Goal: Task Accomplishment & Management: Complete application form

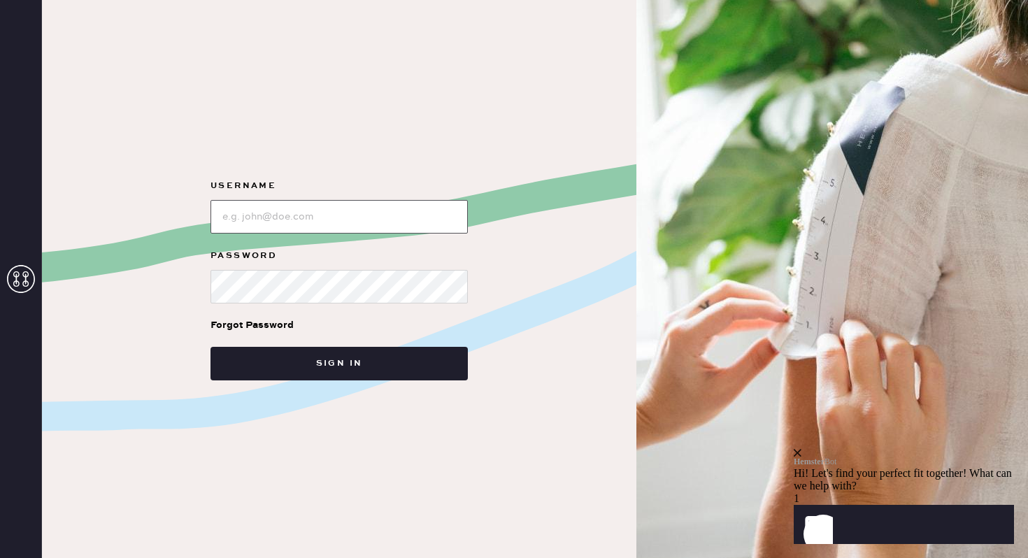
click at [230, 220] on input "loginName" at bounding box center [338, 217] width 257 height 34
type input "reformationbethesdarow"
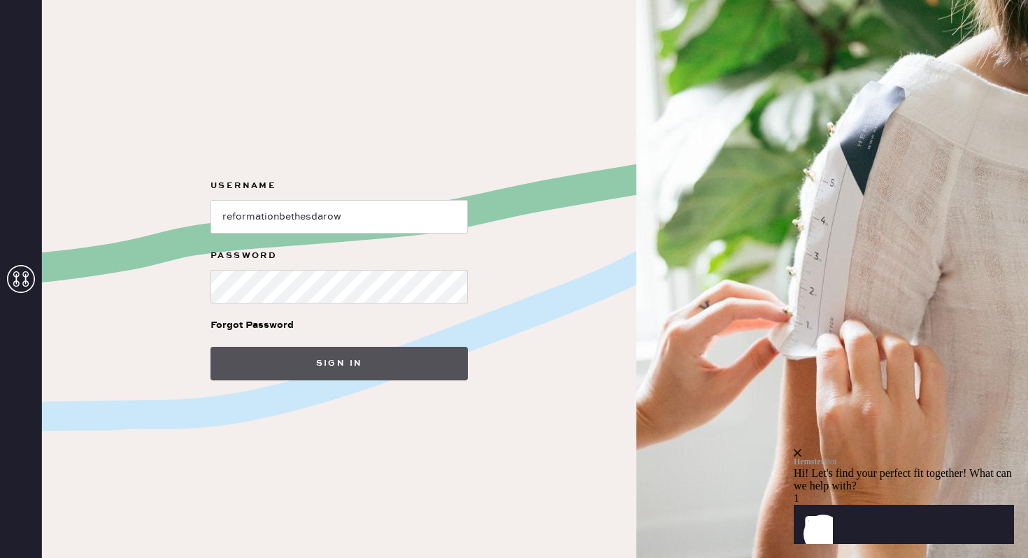
click at [262, 373] on button "Sign in" at bounding box center [338, 364] width 257 height 34
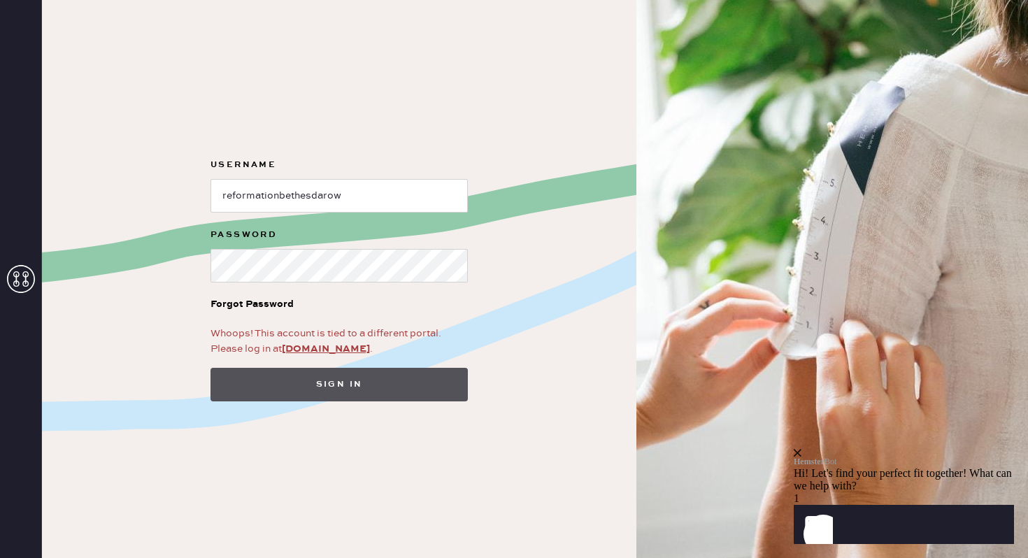
click at [359, 381] on button "Sign in" at bounding box center [338, 385] width 257 height 34
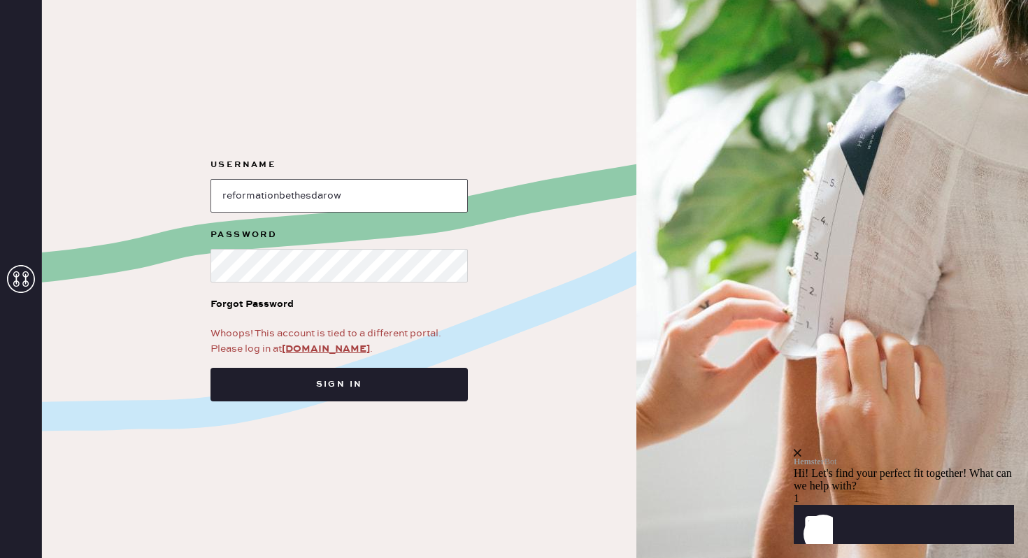
click at [328, 198] on input "loginName" at bounding box center [338, 196] width 257 height 34
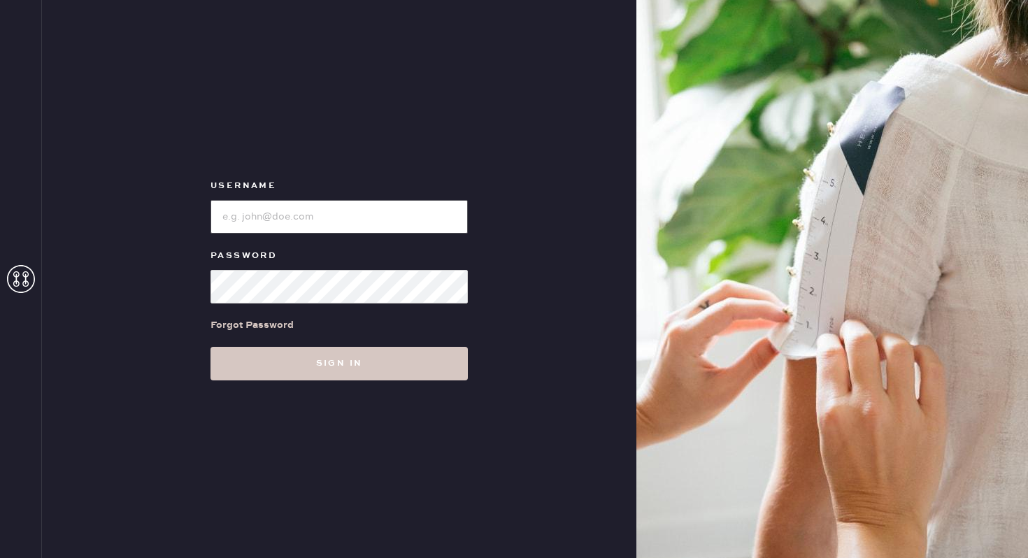
type input "reformationbethesdarow"
click at [344, 217] on input "loginName" at bounding box center [338, 217] width 257 height 34
click at [155, 308] on div "Username Password Forgot Password Sign in" at bounding box center [339, 279] width 594 height 558
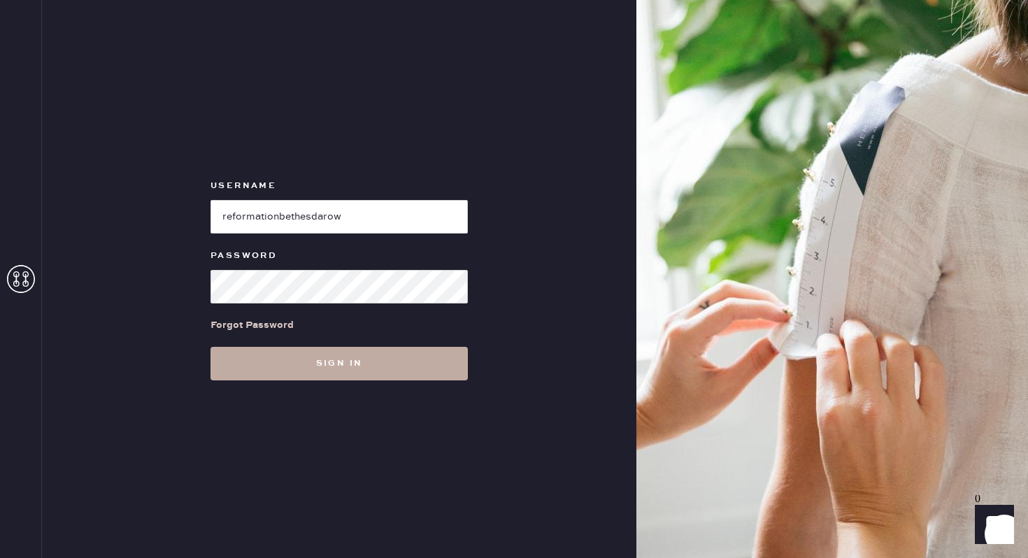
click at [313, 360] on button "Sign in" at bounding box center [338, 364] width 257 height 34
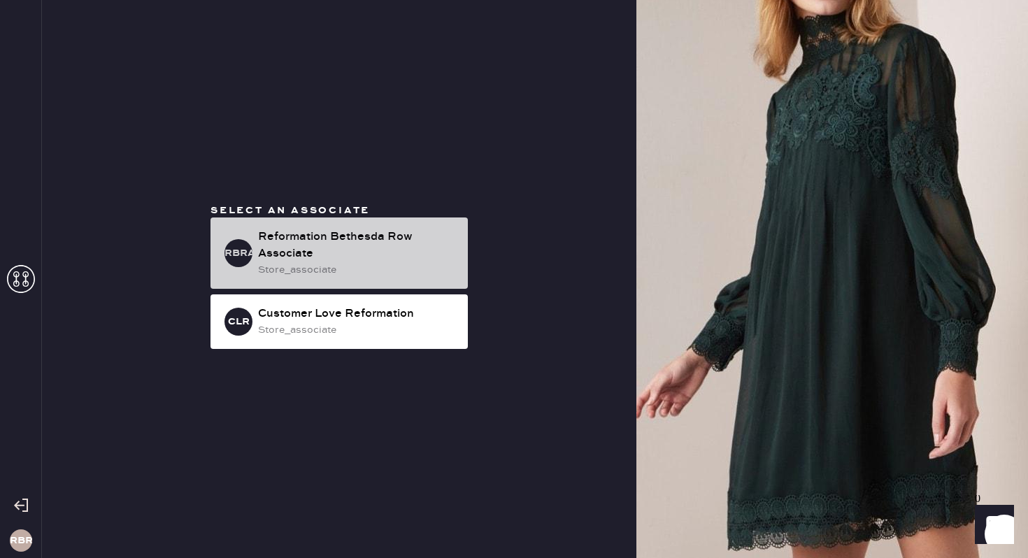
click at [338, 254] on div "Reformation Bethesda Row Associate" at bounding box center [357, 246] width 199 height 34
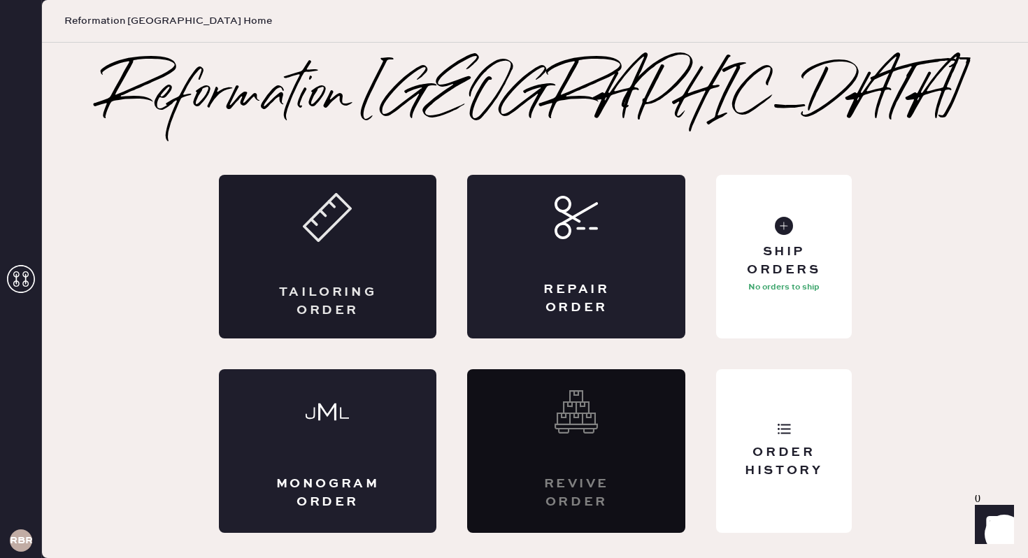
click at [394, 255] on div "Tailoring Order" at bounding box center [328, 257] width 218 height 164
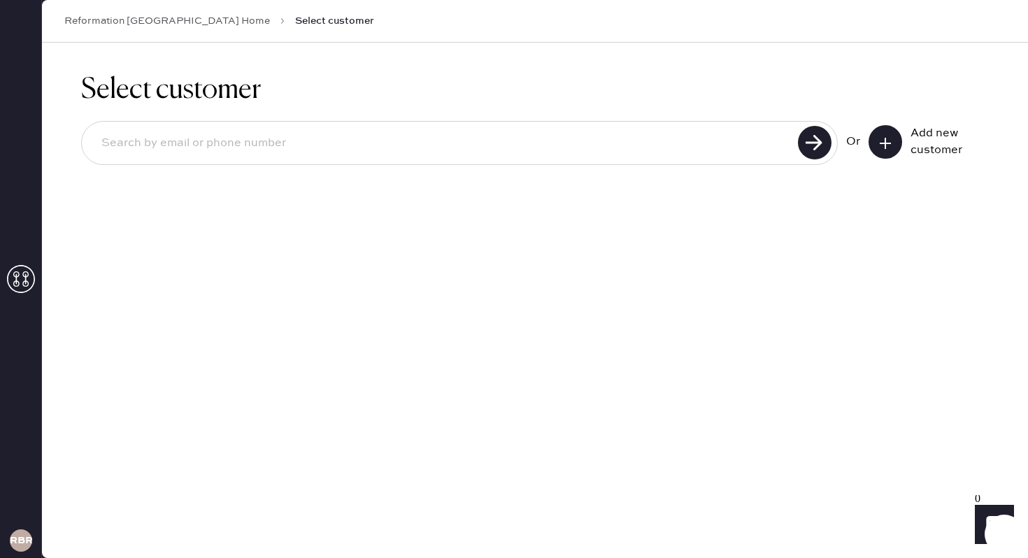
click at [378, 166] on div "Or Add new customer" at bounding box center [534, 144] width 907 height 75
click at [387, 139] on input at bounding box center [441, 143] width 703 height 32
type input "[PERSON_NAME][EMAIL_ADDRESS][DOMAIN_NAME]"
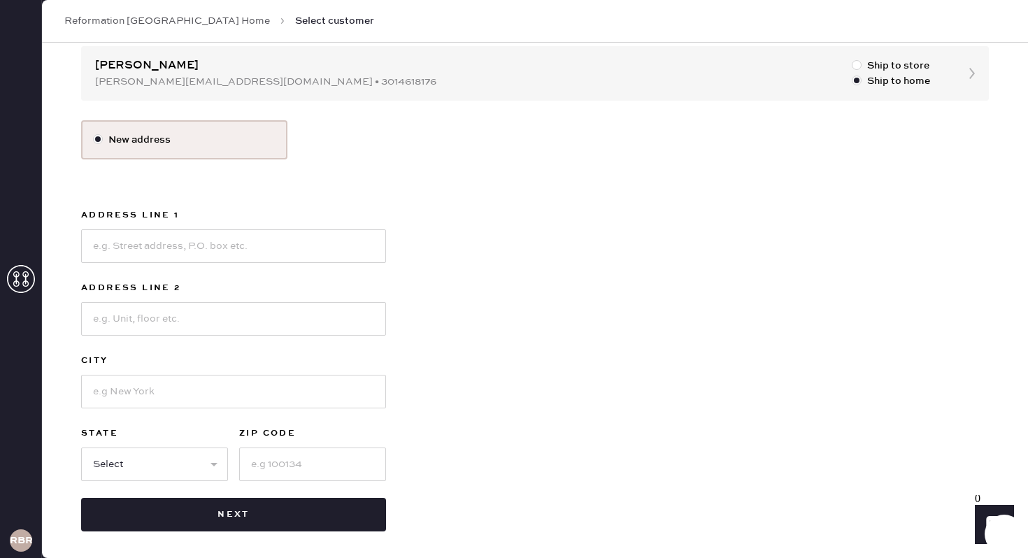
scroll to position [145, 0]
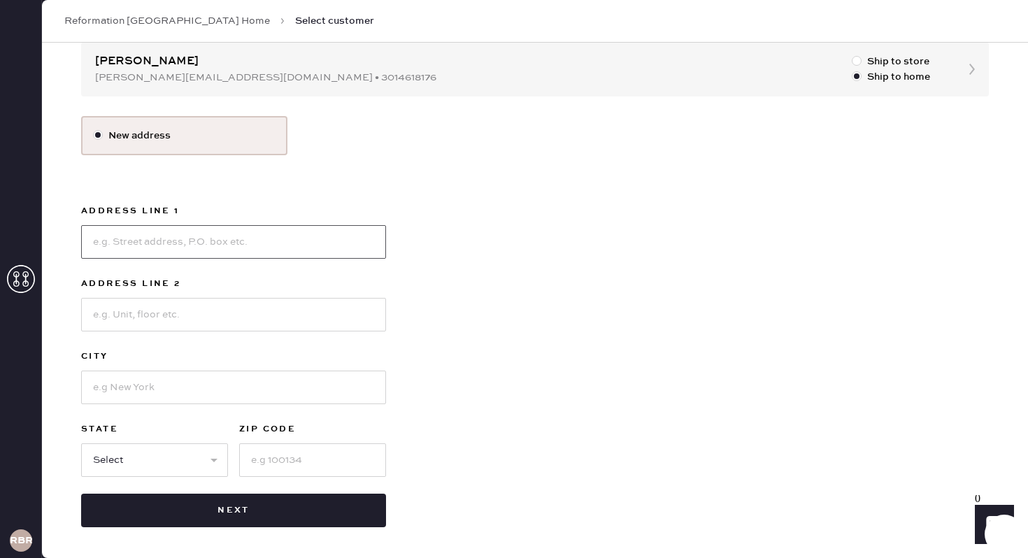
click at [182, 250] on input at bounding box center [233, 242] width 305 height 34
type input "[STREET_ADDRESS]"
type input "Apt. 503"
type input "[GEOGRAPHIC_DATA]"
select select "VA"
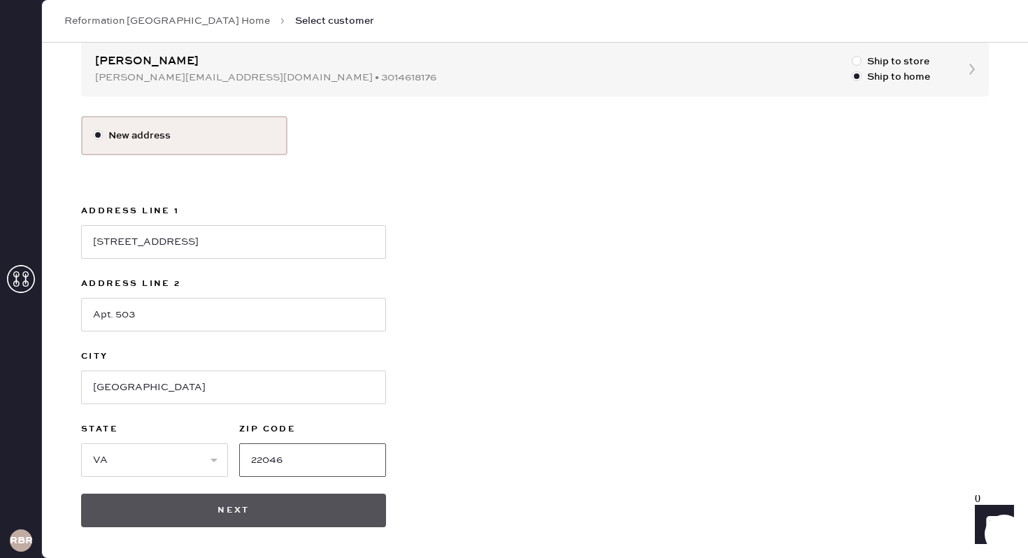
type input "22046"
click at [164, 508] on button "Next" at bounding box center [233, 511] width 305 height 34
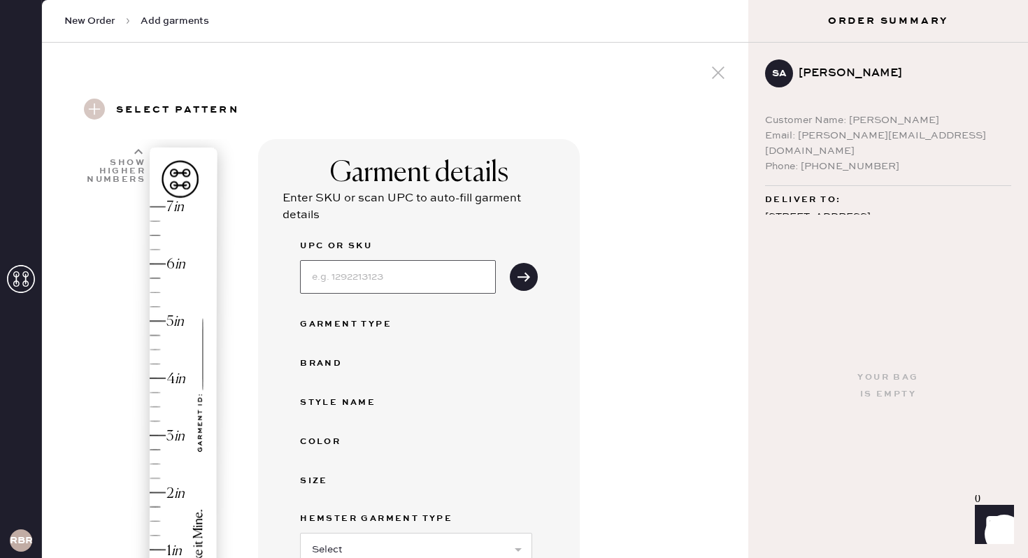
click at [367, 278] on input at bounding box center [398, 277] width 196 height 34
click at [593, 398] on div "Garment details Enter SKU or scan UPC to auto-fill garment details UPC or SKU G…" at bounding box center [497, 502] width 479 height 726
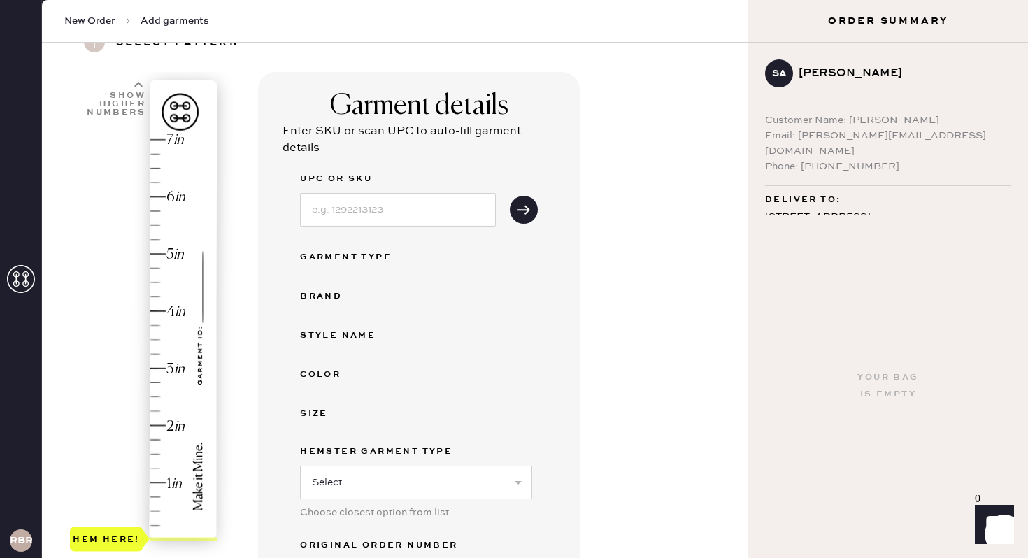
scroll to position [66, 0]
click at [376, 215] on input at bounding box center [398, 211] width 196 height 34
click at [517, 213] on icon "submit" at bounding box center [524, 211] width 14 height 14
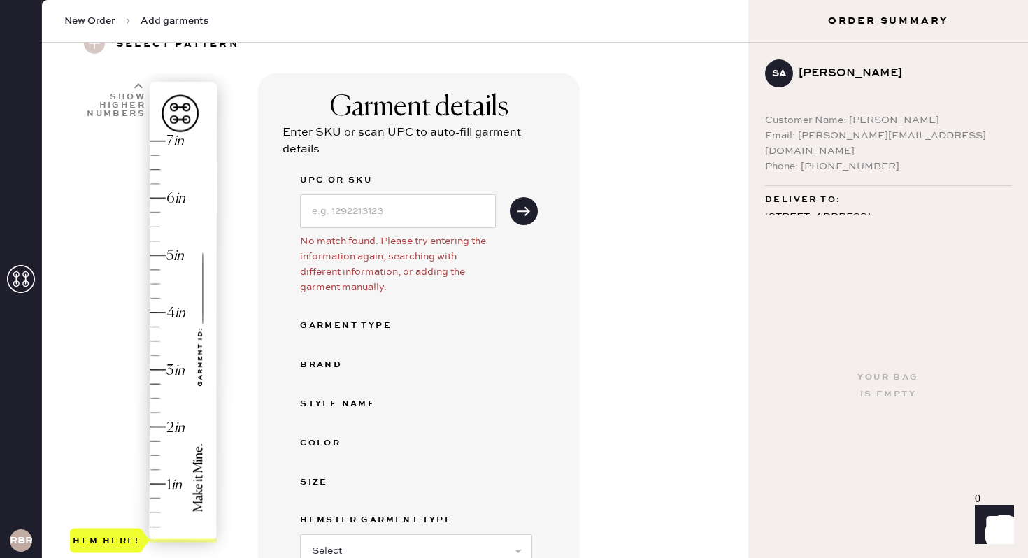
click at [312, 329] on div "Garment Type" at bounding box center [356, 325] width 112 height 17
click at [153, 311] on div "Hem here!" at bounding box center [144, 341] width 149 height 412
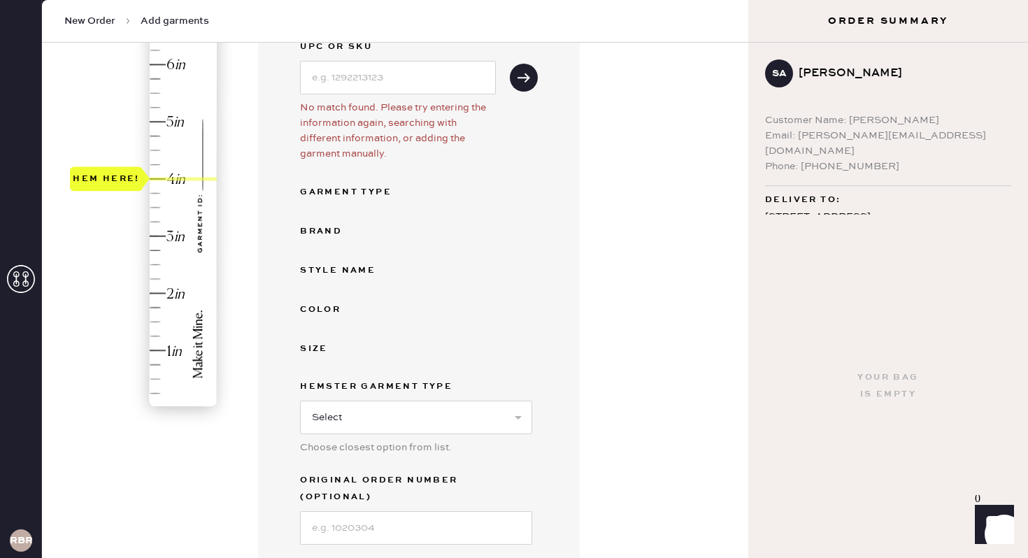
scroll to position [208, 0]
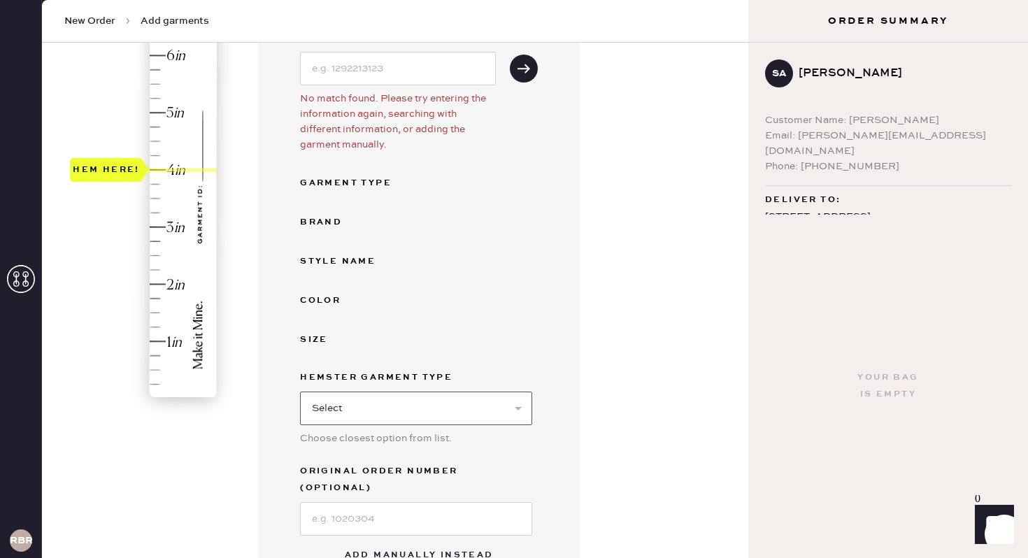
click at [322, 405] on select "Select Basic Skirt Jeans Leggings Pants Shorts Basic Sleeved Dress Basic Sleeve…" at bounding box center [416, 408] width 232 height 34
select select "6"
click at [300, 391] on select "Select Basic Skirt Jeans Leggings Pants Shorts Basic Sleeved Dress Basic Sleeve…" at bounding box center [416, 408] width 232 height 34
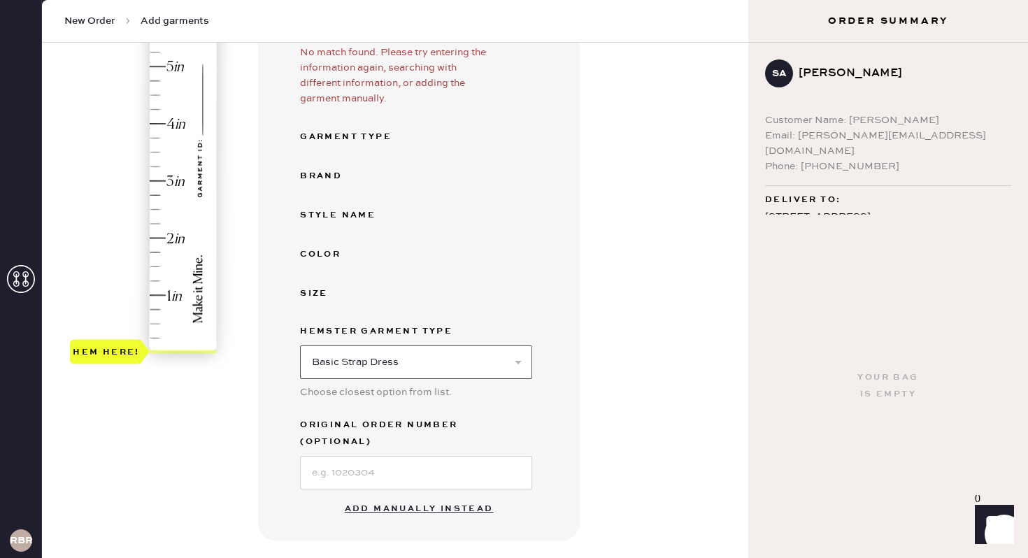
scroll to position [259, 0]
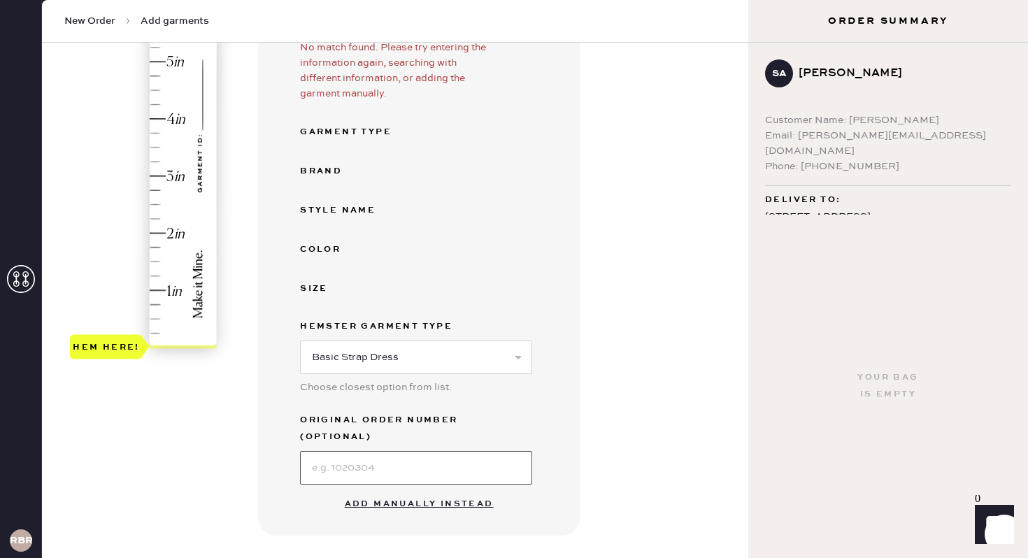
click at [348, 454] on input at bounding box center [416, 468] width 232 height 34
type input "s"
type input "S28926523"
click at [610, 389] on div "Garment details Enter SKU or scan UPC to auto-fill garment details UPC or SKU N…" at bounding box center [497, 364] width 479 height 968
click at [422, 490] on button "Add manually instead" at bounding box center [419, 504] width 166 height 28
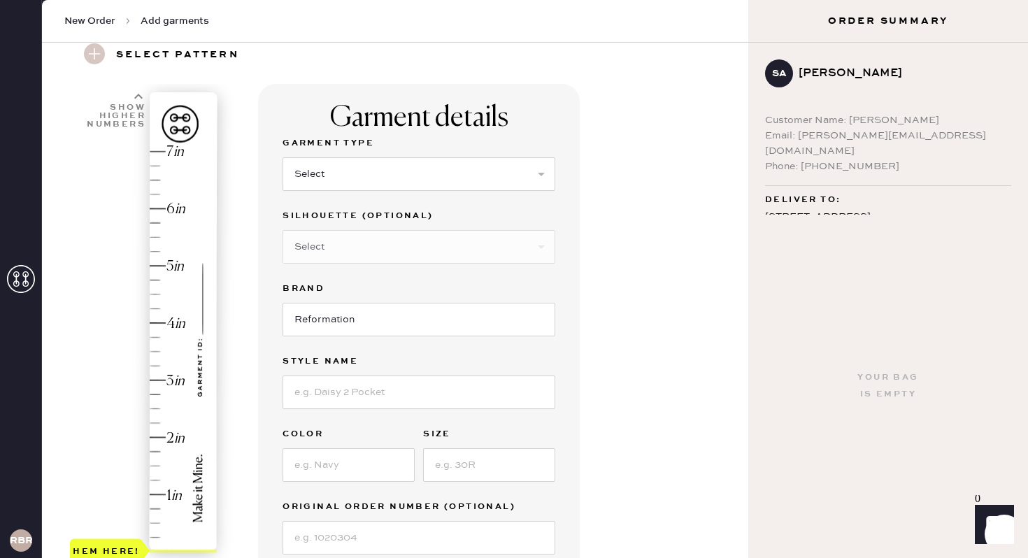
scroll to position [39, 0]
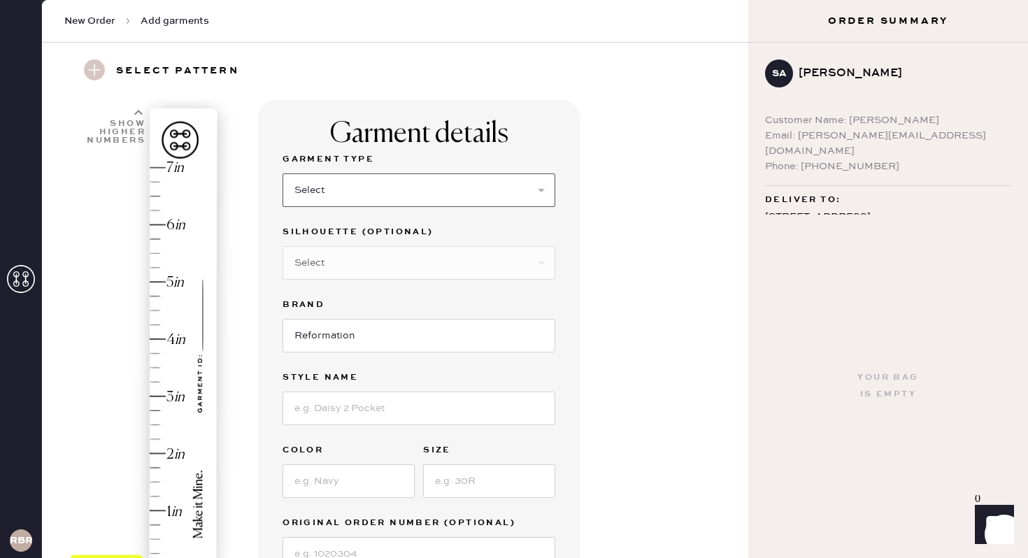
click at [413, 189] on select "Select Basic Skirt Jeans Leggings Pants Shorts Basic Sleeved Dress Basic Sleeve…" at bounding box center [418, 190] width 273 height 34
select select "6"
click at [282, 173] on select "Select Basic Skirt Jeans Leggings Pants Shorts Basic Sleeved Dress Basic Sleeve…" at bounding box center [418, 190] width 273 height 34
click at [347, 267] on select "Select Maxi Dress Midi Dress Mini Dress Other" at bounding box center [418, 263] width 273 height 34
select select "38"
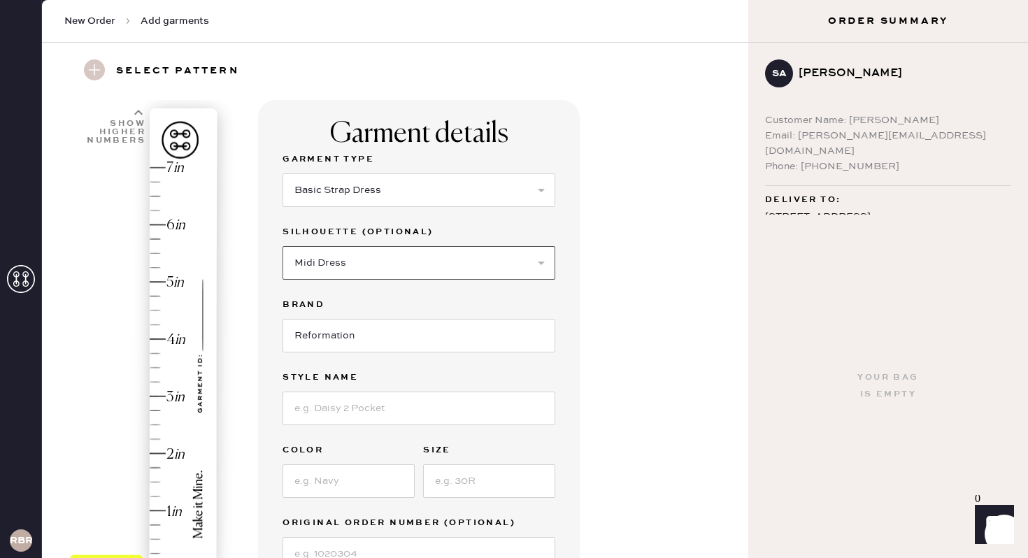
click at [282, 246] on select "Select Maxi Dress Midi Dress Mini Dress Other" at bounding box center [418, 263] width 273 height 34
click at [315, 402] on input at bounding box center [418, 408] width 273 height 34
type input "[PERSON_NAME]"
click at [308, 492] on input at bounding box center [348, 481] width 132 height 34
type input "Mole"
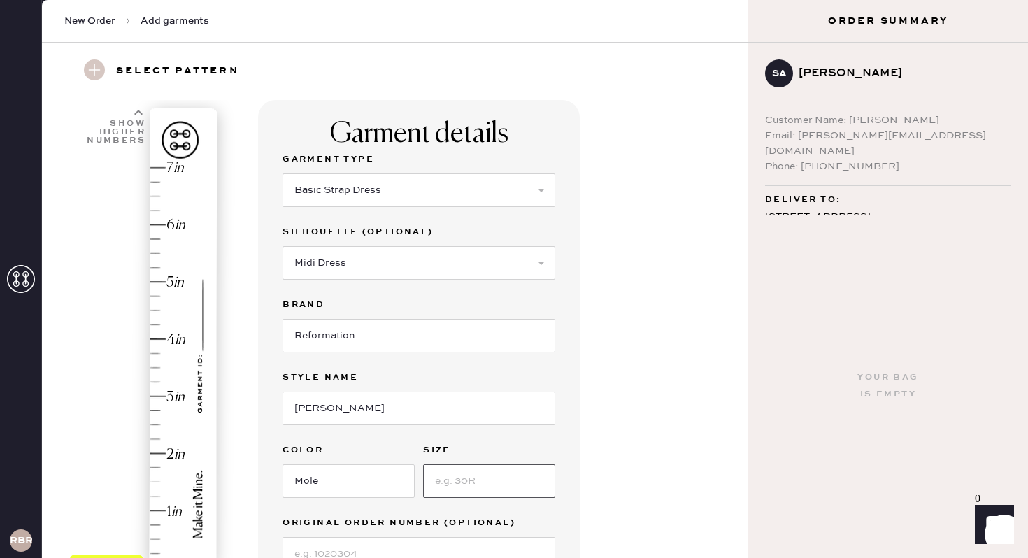
click at [505, 481] on input at bounding box center [489, 481] width 132 height 34
type input "8"
click at [666, 450] on div "Garment details Garment Type Select Basic Skirt Jeans Leggings Pants Shorts Bas…" at bounding box center [497, 483] width 479 height 766
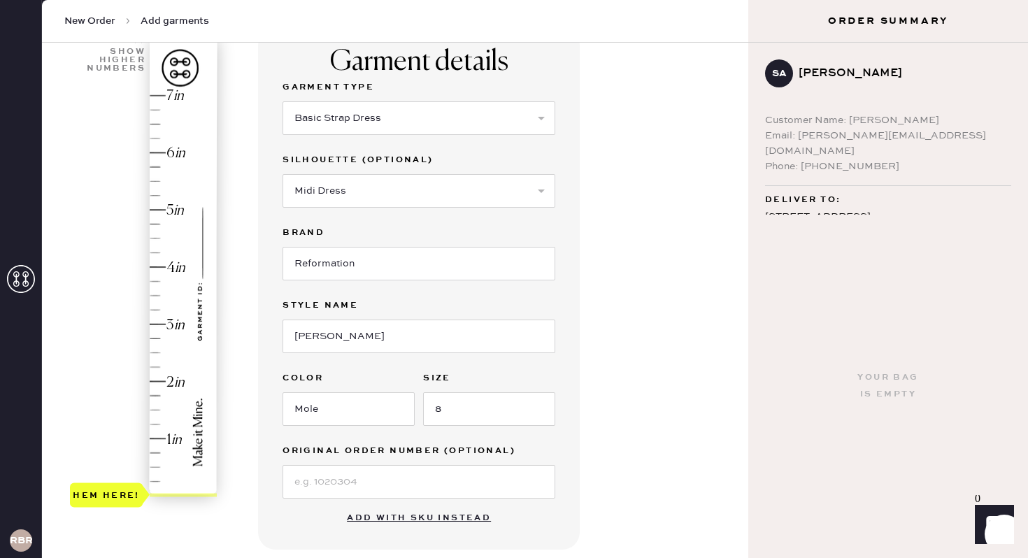
scroll to position [113, 0]
click at [331, 489] on input at bounding box center [418, 481] width 273 height 34
type input "s28926523"
click at [629, 377] on div "Garment details Garment Type Select Basic Skirt Jeans Leggings Pants Shorts Bas…" at bounding box center [497, 410] width 479 height 766
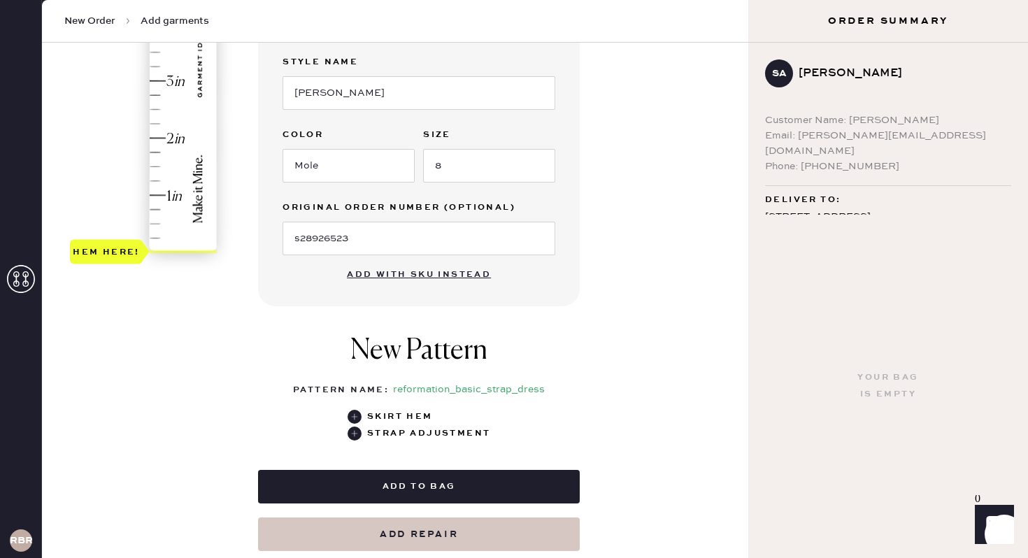
scroll to position [359, 0]
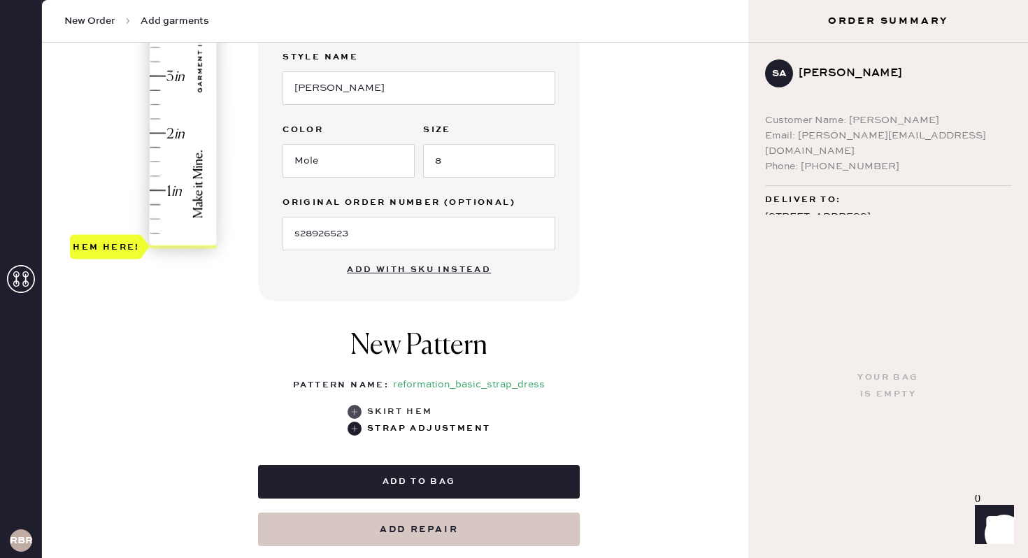
click at [353, 411] on use at bounding box center [354, 412] width 14 height 14
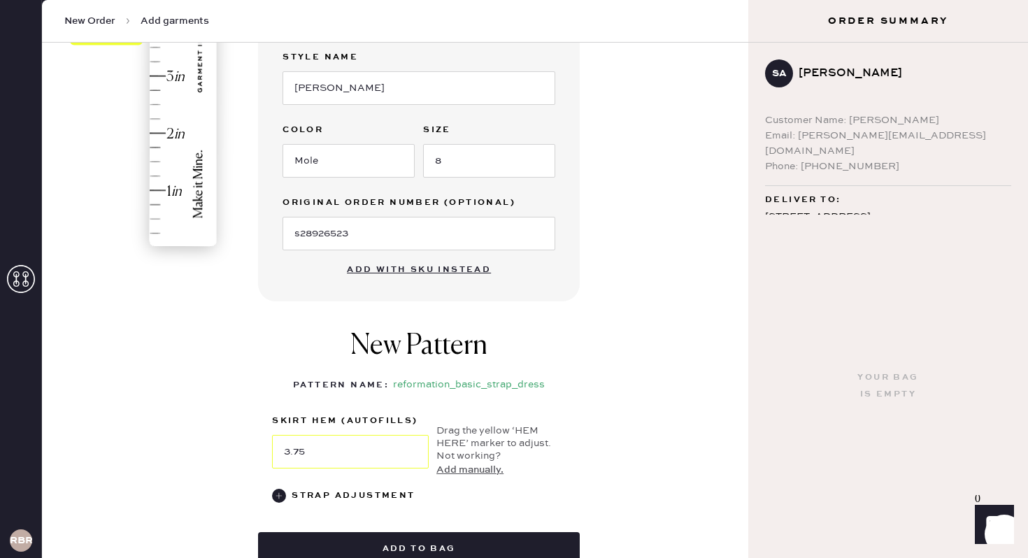
drag, startPoint x: 116, startPoint y: 244, endPoint x: 133, endPoint y: 38, distance: 206.2
click at [133, 38] on body "Layer 1 Layer 1 RBRA New Order Add garments Select pattern New Pattern Add garm…" at bounding box center [514, 279] width 1028 height 558
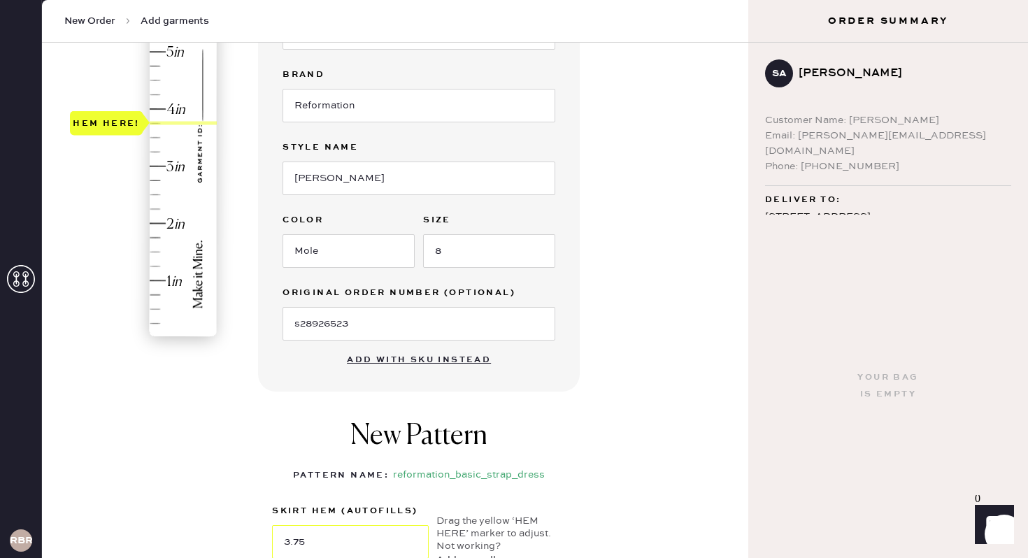
scroll to position [254, 0]
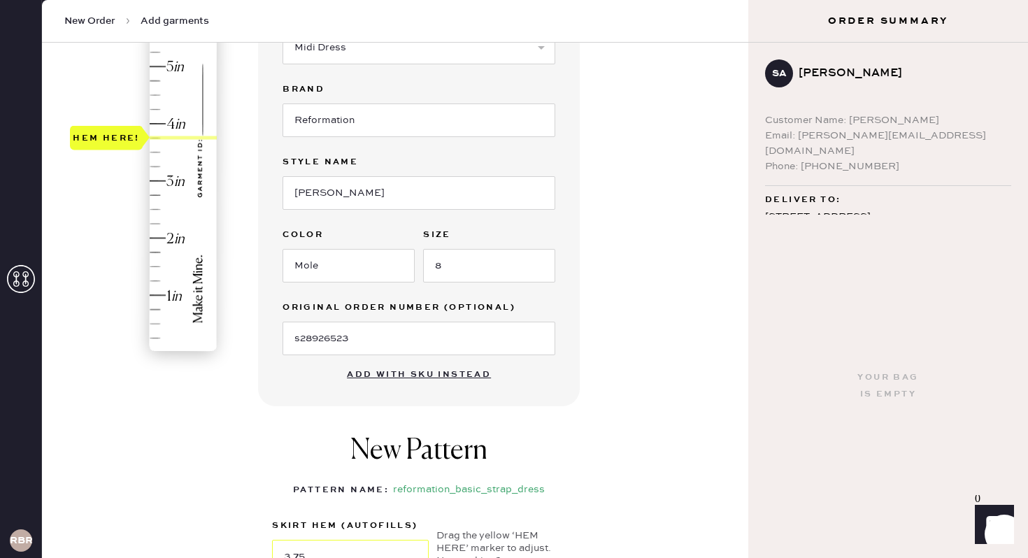
type input "4"
drag, startPoint x: 103, startPoint y: 138, endPoint x: 102, endPoint y: 127, distance: 11.2
click at [102, 127] on div "Hem here!" at bounding box center [106, 123] width 67 height 17
click at [584, 416] on div "Garment details Garment Type Select Basic Skirt Jeans Leggings Pants Shorts Bas…" at bounding box center [497, 301] width 479 height 833
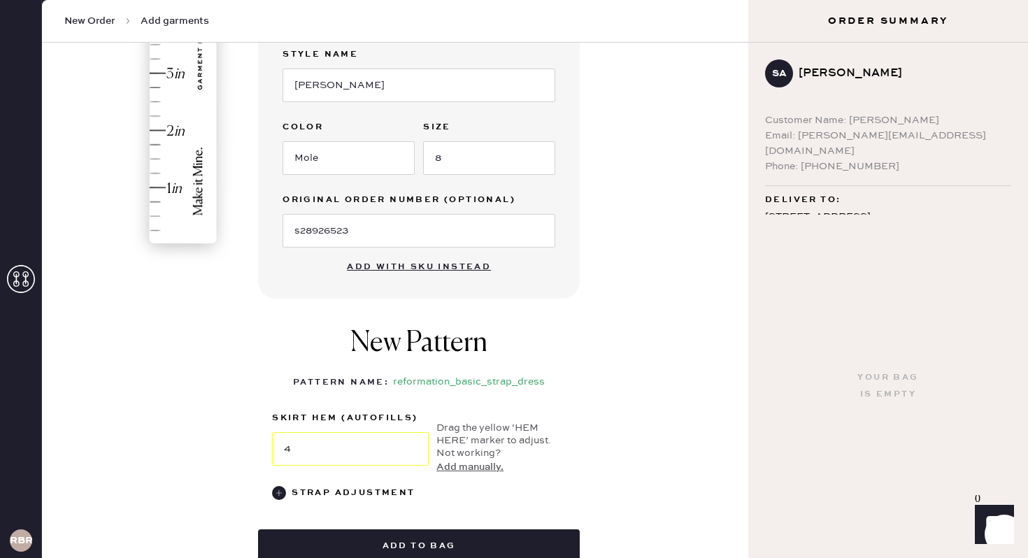
scroll to position [381, 0]
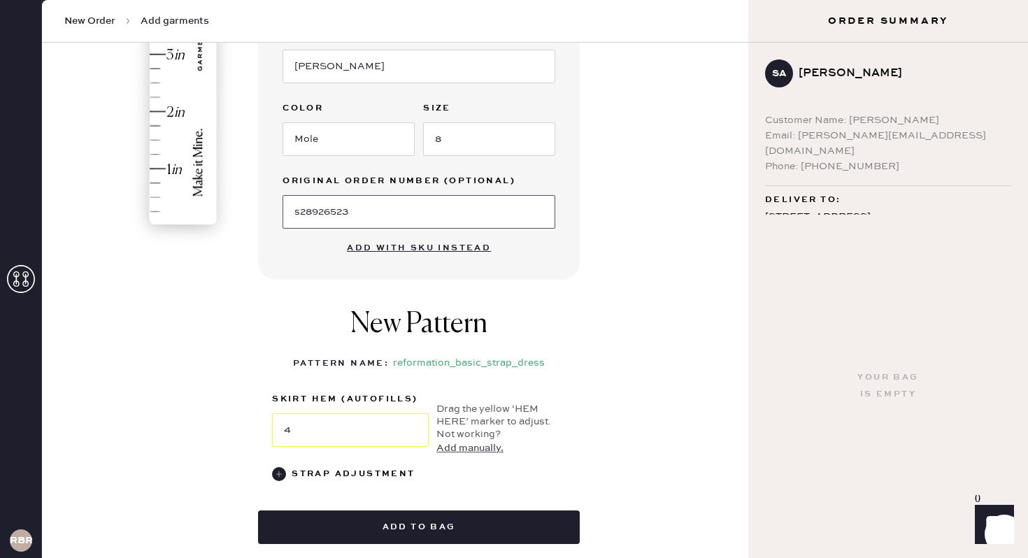
click at [299, 215] on input "s28926523" at bounding box center [418, 212] width 273 height 34
type input "S28926523"
click at [601, 294] on div "Garment details Garment Type Select Basic Skirt Jeans Leggings Pants Shorts Bas…" at bounding box center [497, 174] width 479 height 833
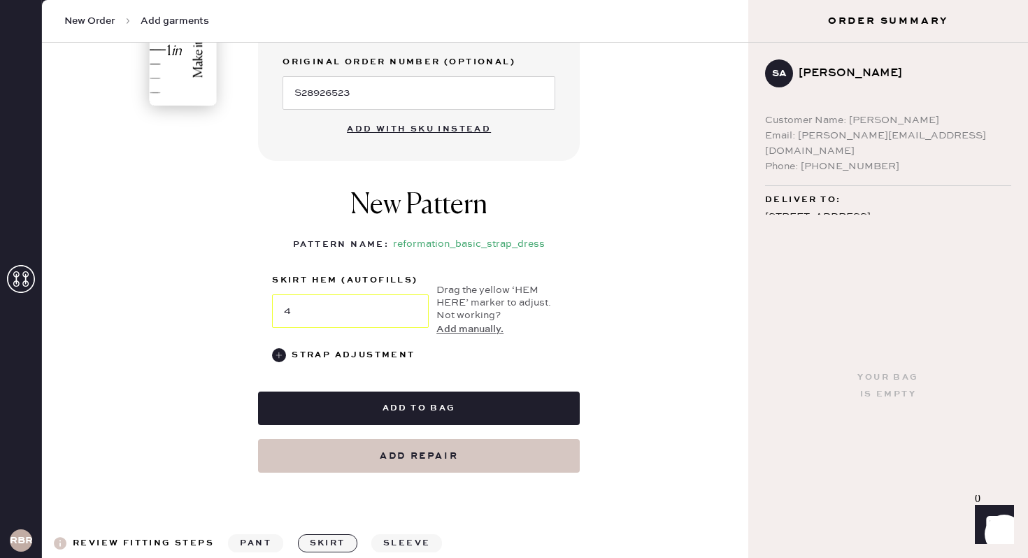
scroll to position [504, 0]
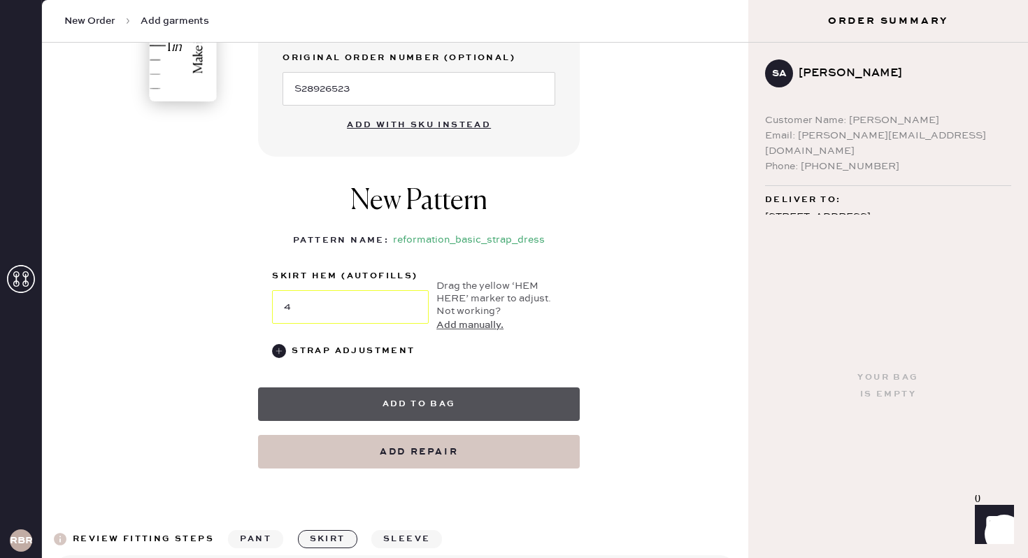
click at [419, 402] on button "Add to bag" at bounding box center [419, 404] width 322 height 34
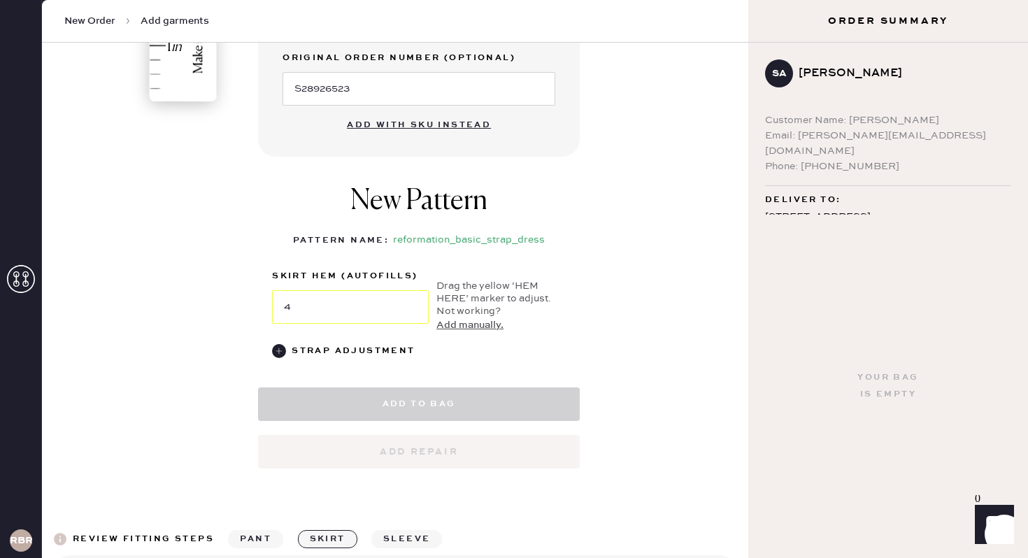
select select "6"
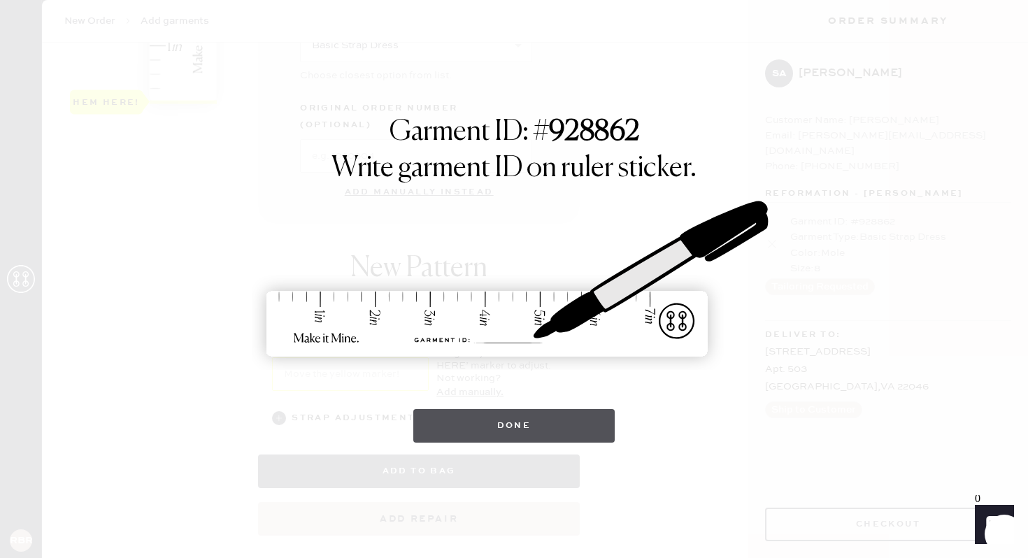
click at [443, 427] on button "Done" at bounding box center [514, 426] width 202 height 34
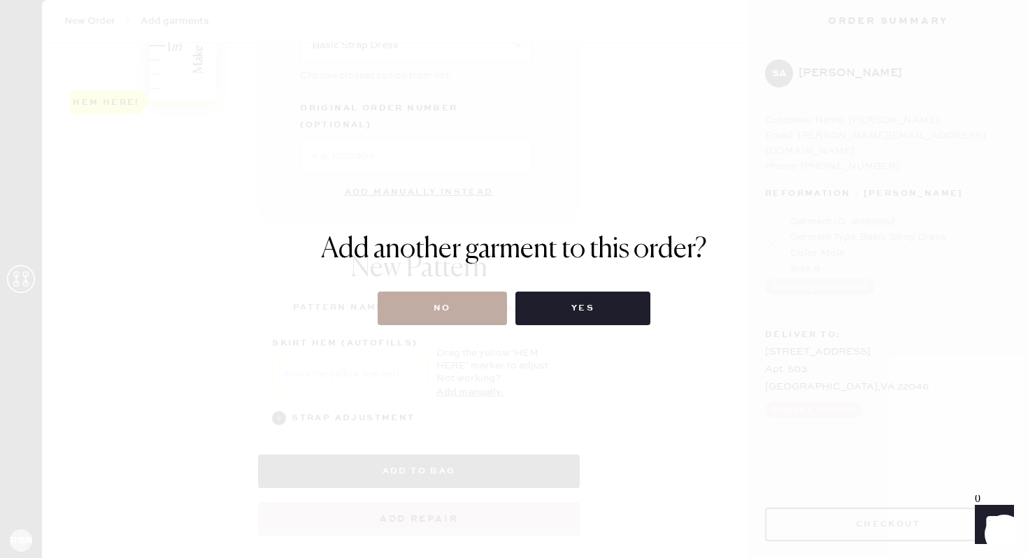
click at [465, 315] on button "No" at bounding box center [442, 309] width 129 height 34
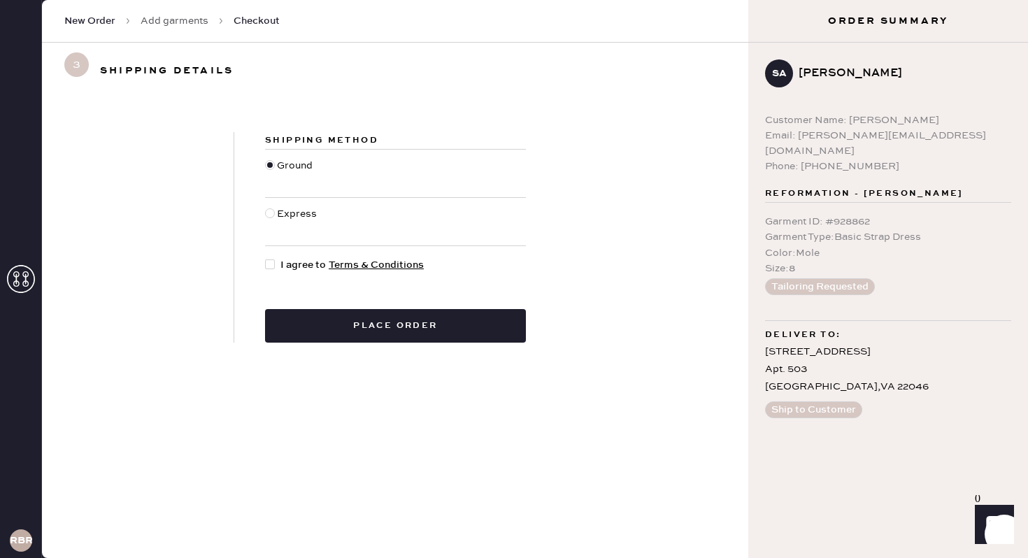
click at [270, 261] on div at bounding box center [270, 264] width 10 height 10
click at [266, 258] on input "I agree to Terms & Conditions" at bounding box center [265, 257] width 1 height 1
checkbox input "true"
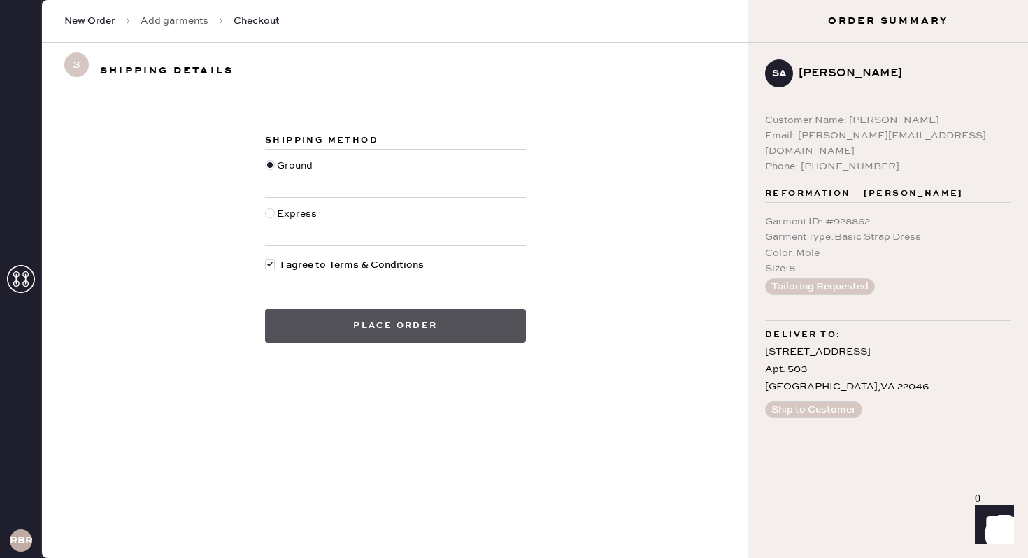
click at [335, 340] on button "Place order" at bounding box center [395, 326] width 261 height 34
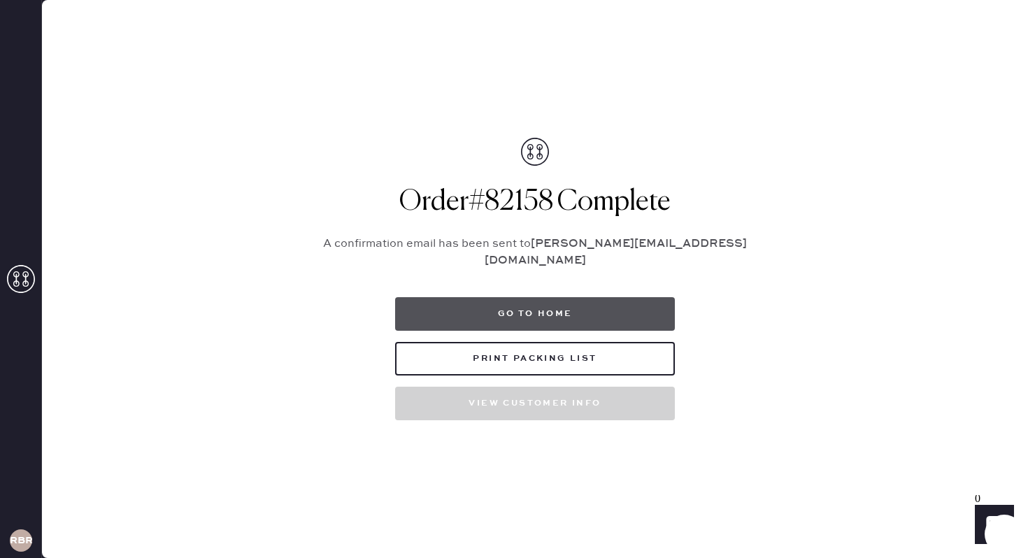
click at [591, 298] on button "Go to home" at bounding box center [535, 314] width 280 height 34
